Goal: Information Seeking & Learning: Check status

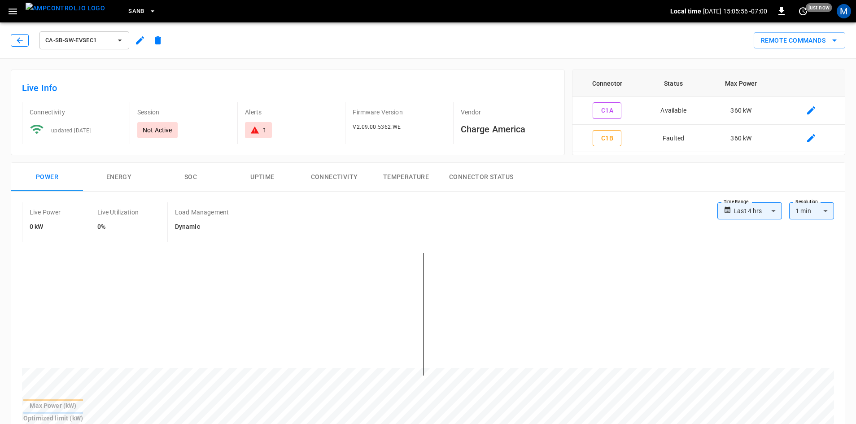
click at [25, 43] on button "button" at bounding box center [20, 40] width 18 height 13
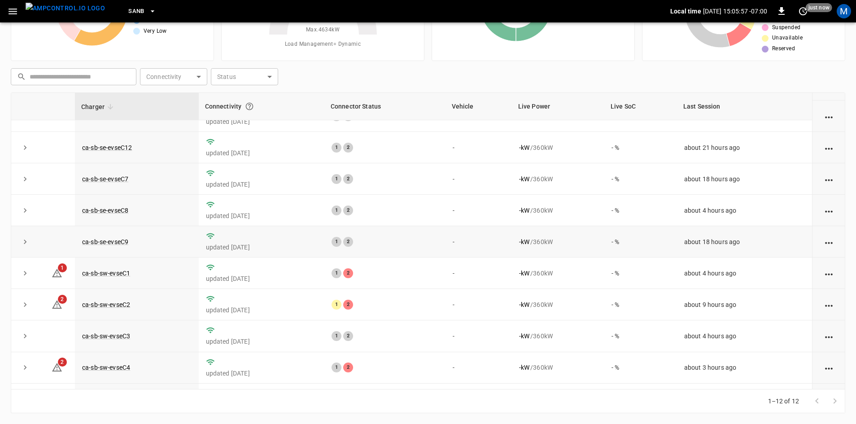
scroll to position [114, 0]
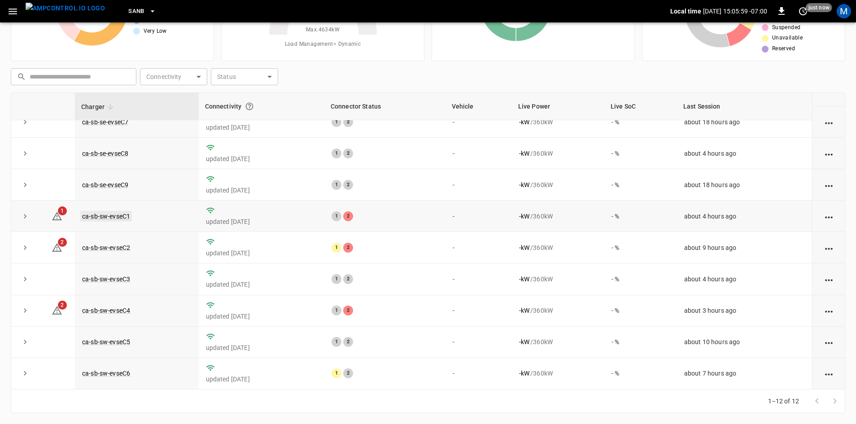
click at [128, 212] on link "ca-sb-sw-evseC1" at bounding box center [106, 216] width 52 height 11
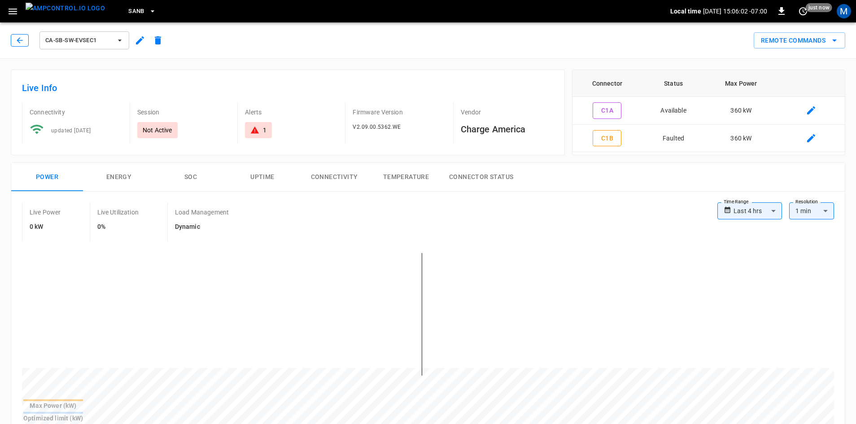
click at [18, 41] on icon "button" at bounding box center [20, 40] width 6 height 6
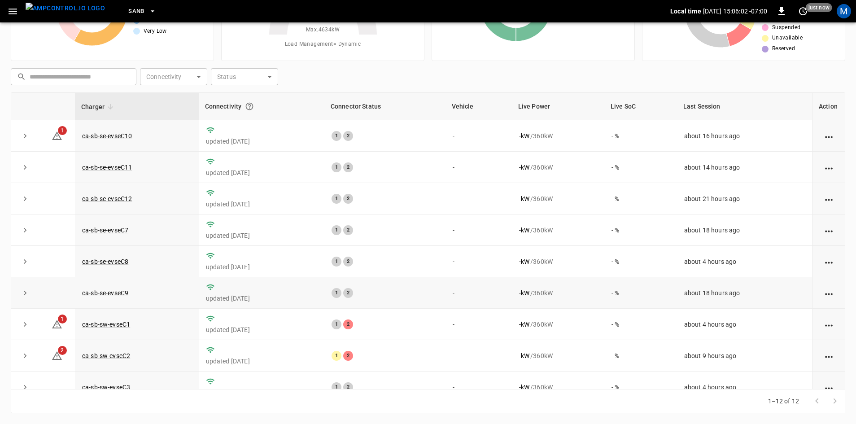
scroll to position [114, 0]
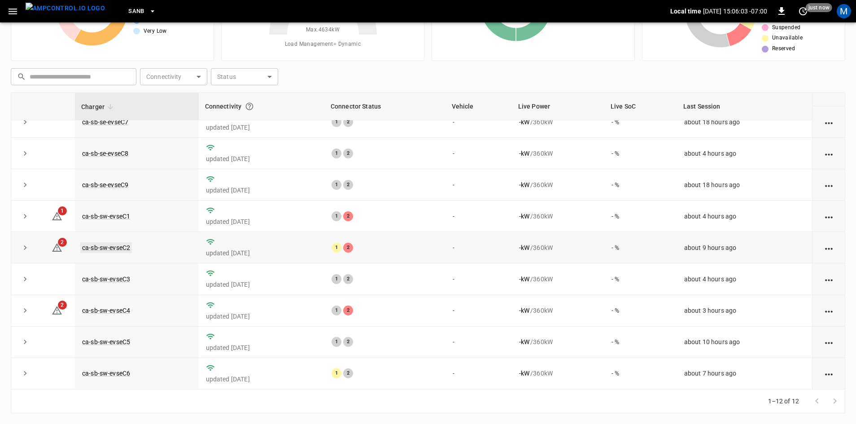
click at [114, 243] on link "ca-sb-sw-evseC2" at bounding box center [106, 247] width 52 height 11
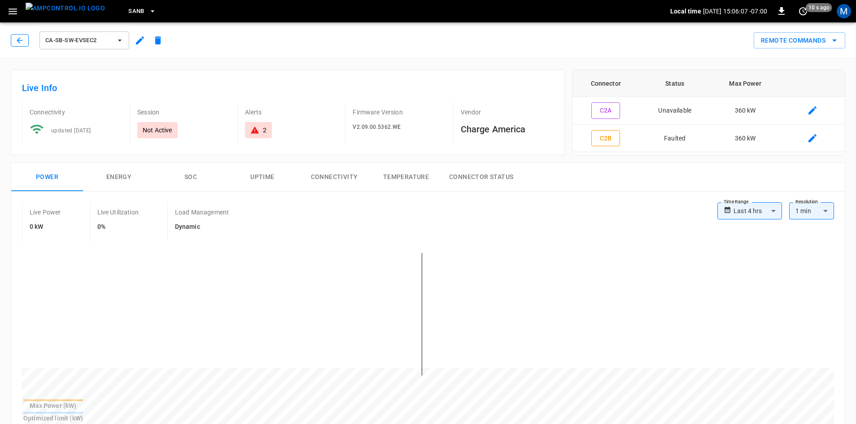
click at [19, 40] on icon "button" at bounding box center [19, 40] width 9 height 9
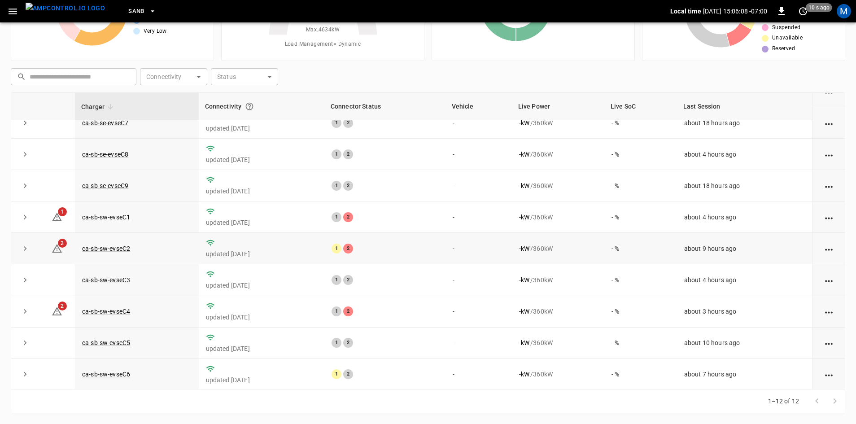
scroll to position [114, 0]
click at [113, 311] on link "ca-sb-sw-evseC4" at bounding box center [106, 310] width 52 height 11
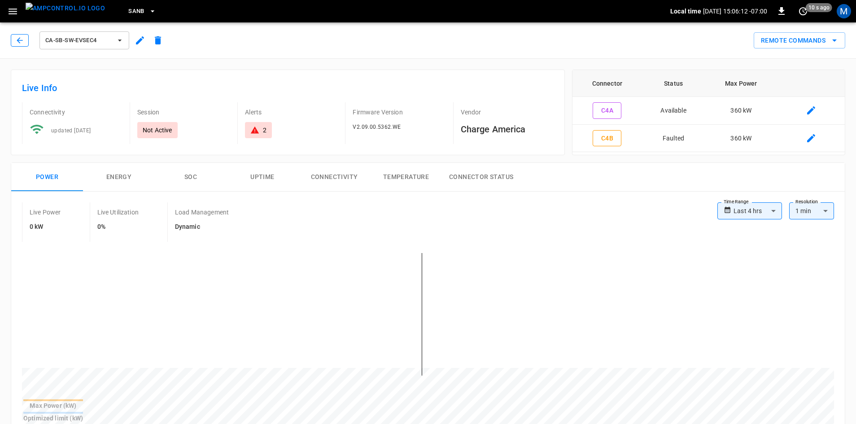
click at [19, 39] on icon "button" at bounding box center [19, 40] width 9 height 9
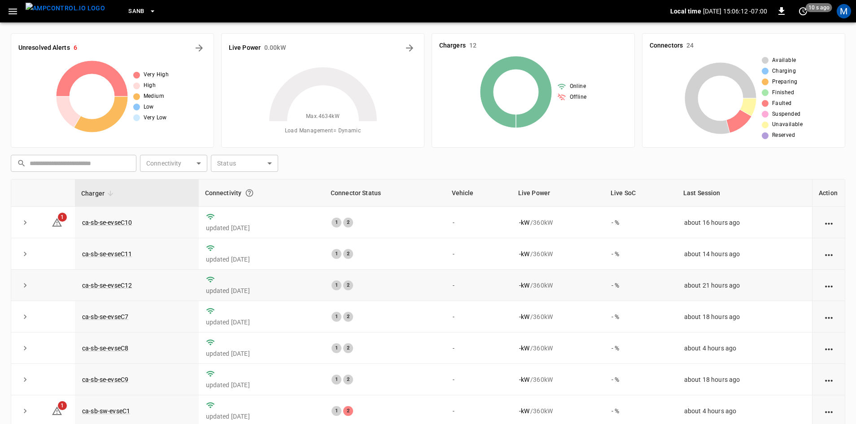
scroll to position [87, 0]
